Goal: Book appointment/travel/reservation

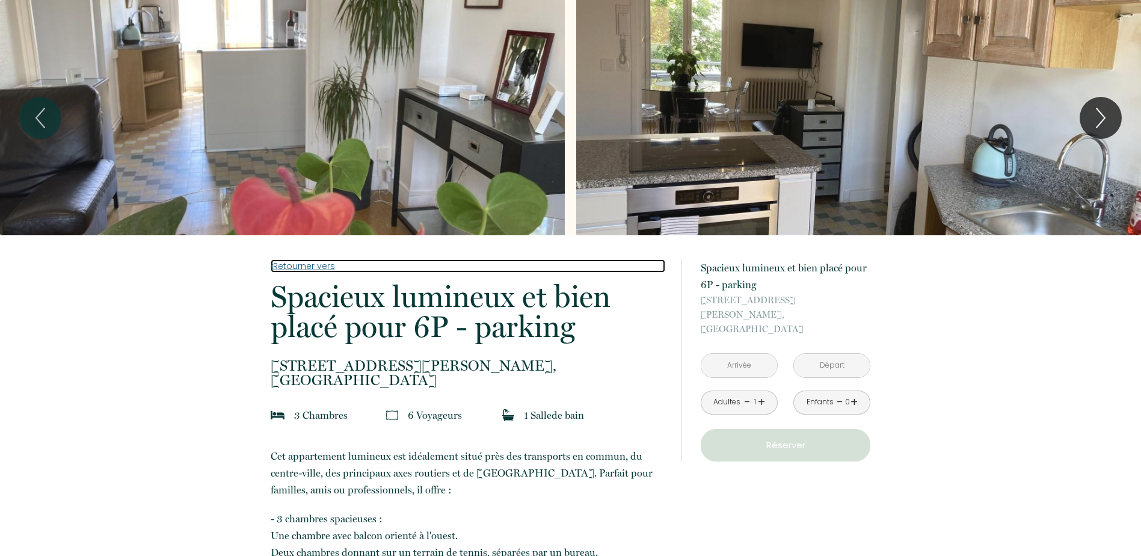
click at [307, 265] on link "Retourner vers" at bounding box center [468, 265] width 395 height 13
click at [322, 265] on link "Retourner vers" at bounding box center [468, 265] width 395 height 13
click at [274, 265] on link "Retourner vers" at bounding box center [468, 265] width 395 height 13
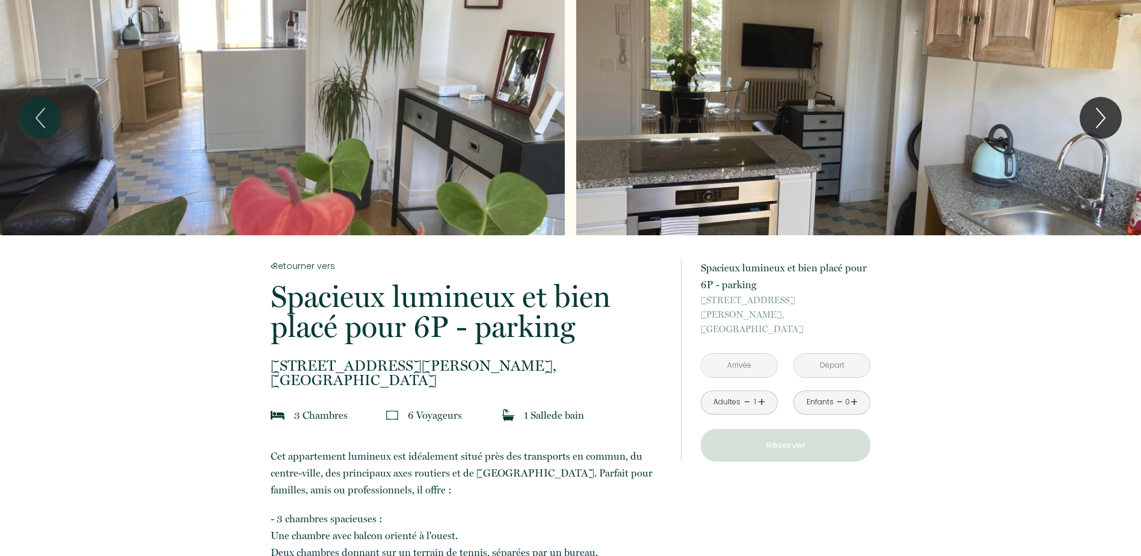
click at [314, 365] on span "[STREET_ADDRESS][PERSON_NAME]," at bounding box center [468, 366] width 395 height 14
click at [321, 311] on p "Spacieux lumineux et bien placé pour 6P - parking" at bounding box center [468, 312] width 395 height 60
click at [321, 267] on link "Retourner vers" at bounding box center [468, 265] width 395 height 13
click at [330, 262] on link "Retourner vers" at bounding box center [468, 265] width 395 height 13
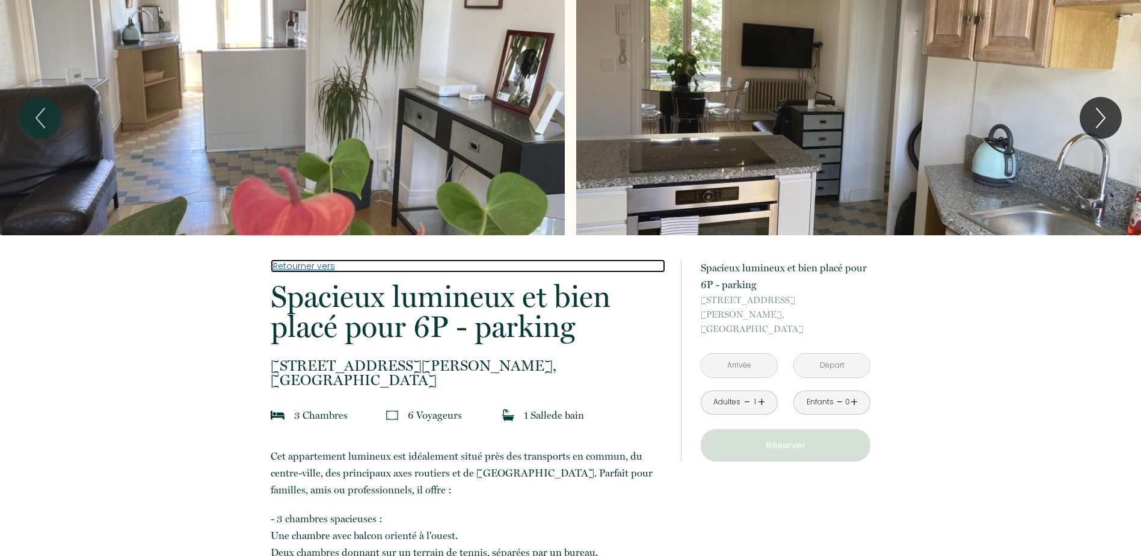
click at [330, 262] on link "Retourner vers" at bounding box center [468, 265] width 395 height 13
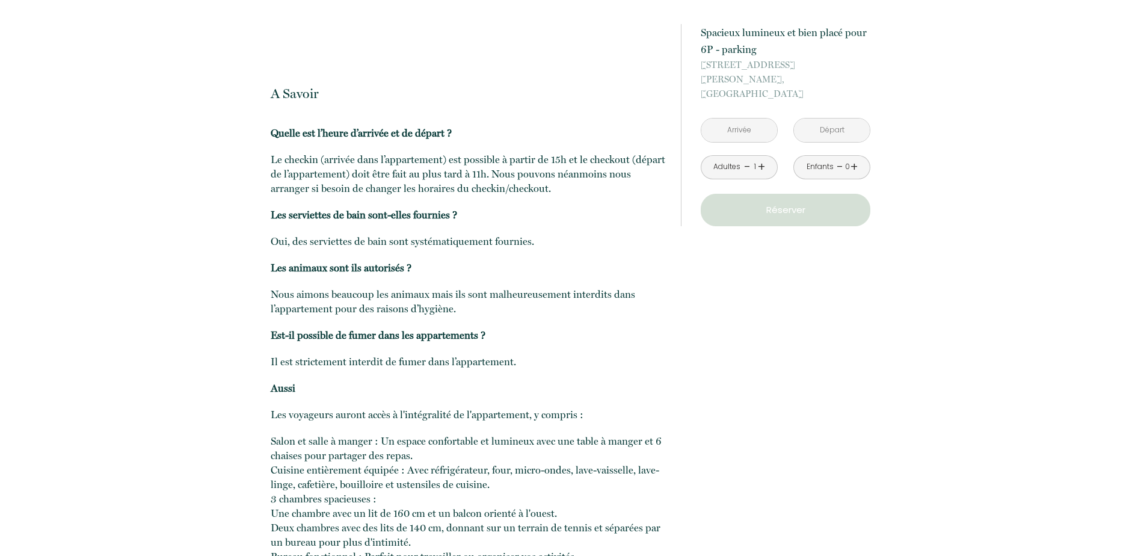
scroll to position [3507, 0]
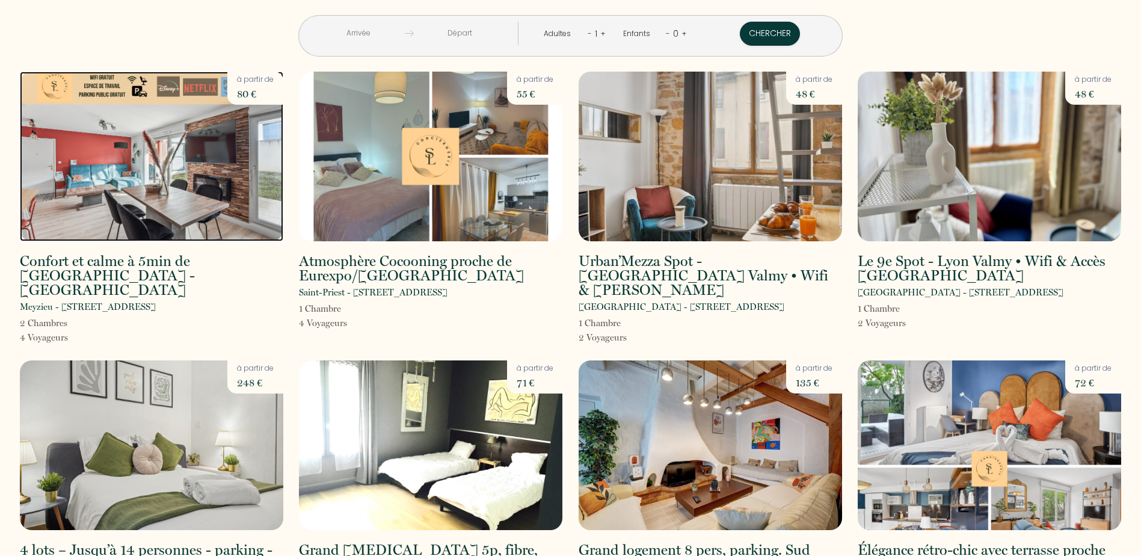
click at [164, 198] on img at bounding box center [152, 157] width 264 height 170
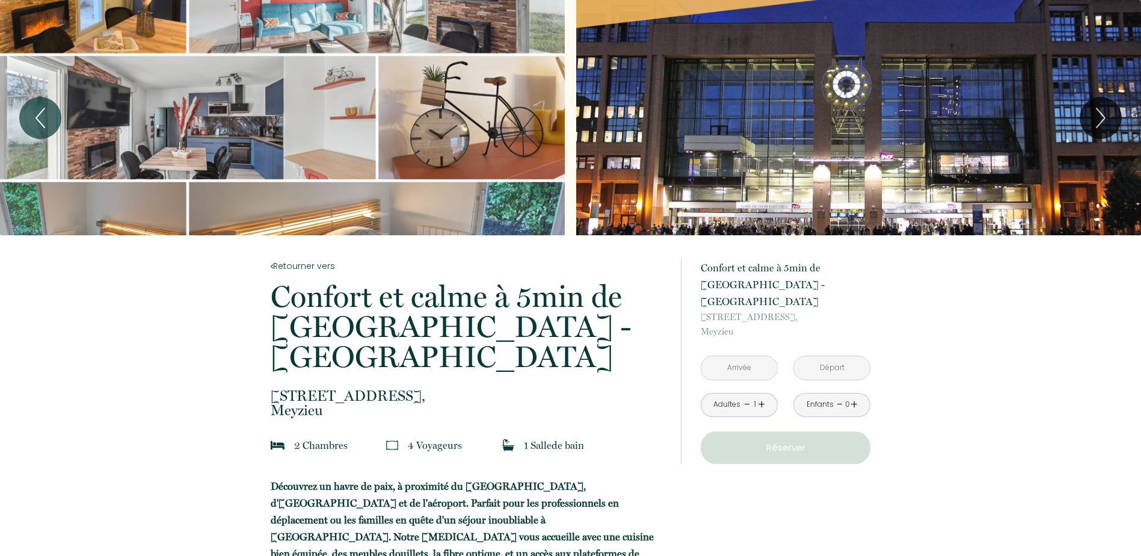
click at [232, 153] on div "Slideshow" at bounding box center [282, 117] width 565 height 235
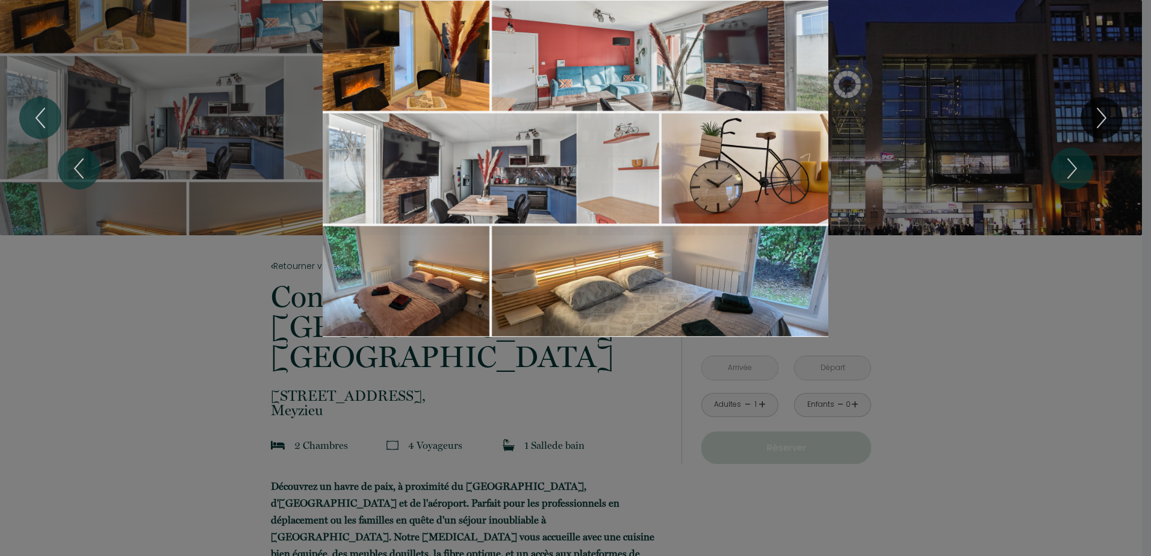
click at [194, 306] on div "Slideshow" at bounding box center [575, 168] width 863 height 337
